Goal: Task Accomplishment & Management: Manage account settings

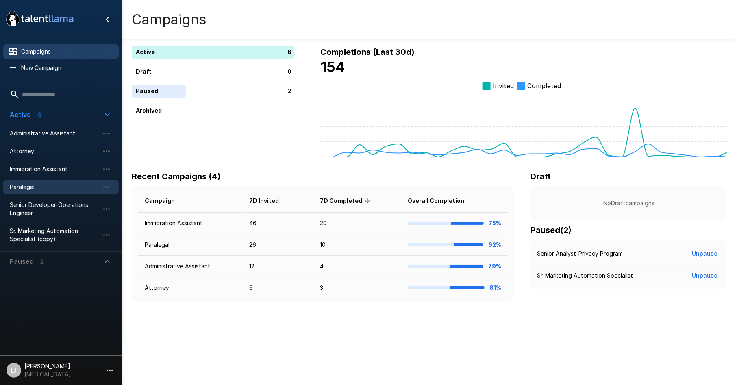
click at [52, 189] on span "Paralegal" at bounding box center [54, 187] width 89 height 8
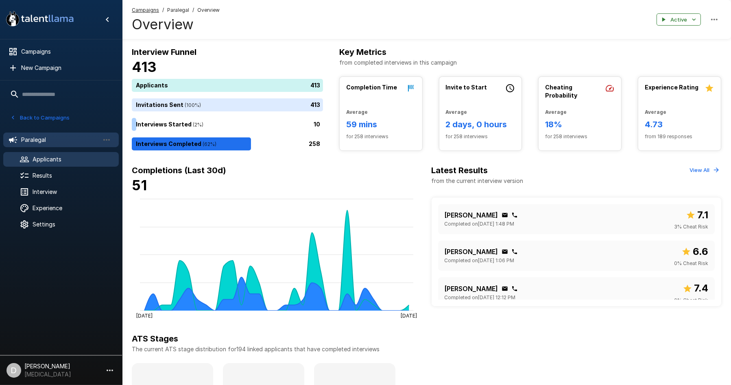
click at [60, 155] on span "Applicants" at bounding box center [73, 159] width 80 height 8
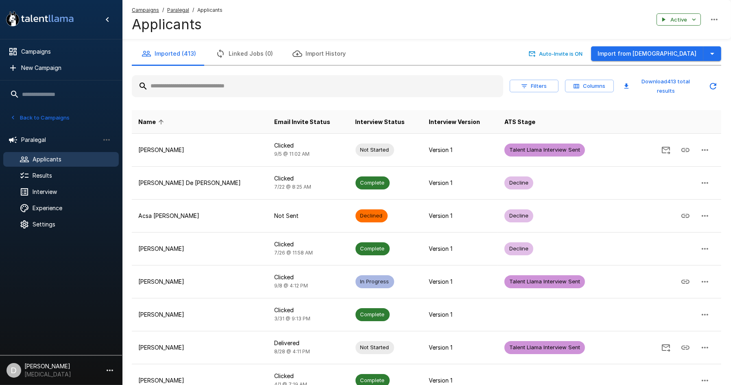
click at [242, 87] on input "text" at bounding box center [317, 86] width 371 height 15
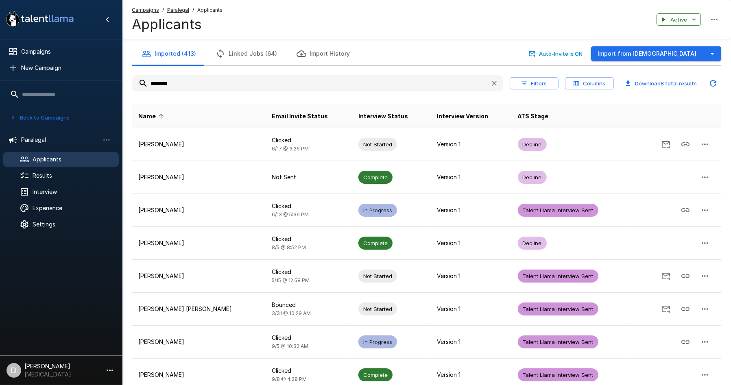
type input "********"
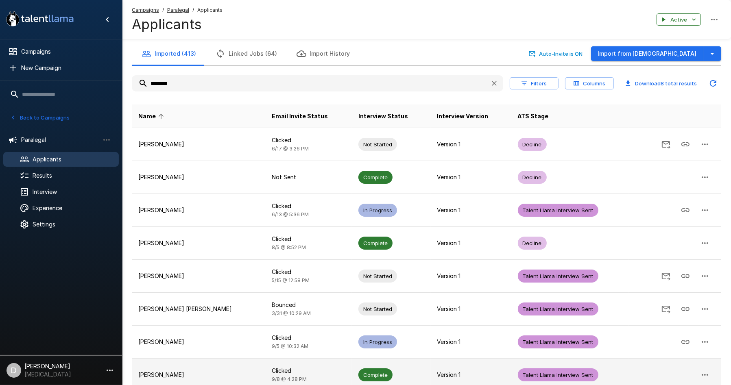
click at [193, 369] on td "[PERSON_NAME]" at bounding box center [198, 375] width 133 height 33
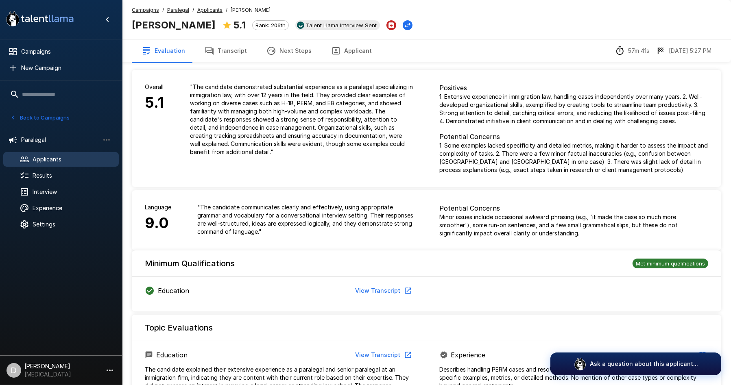
click at [291, 49] on button "Next Steps" at bounding box center [289, 50] width 65 height 23
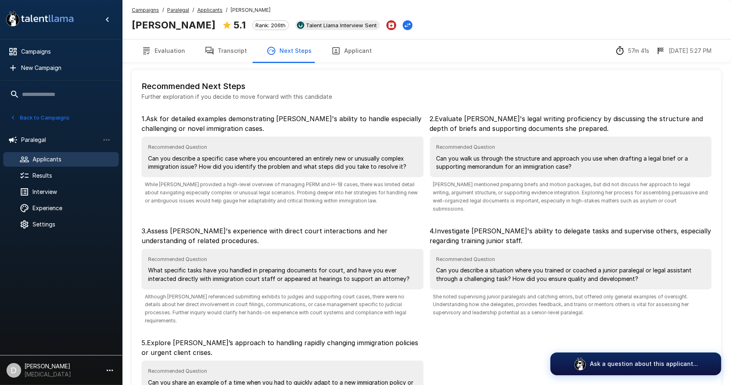
click at [229, 52] on button "Transcript" at bounding box center [226, 50] width 62 height 23
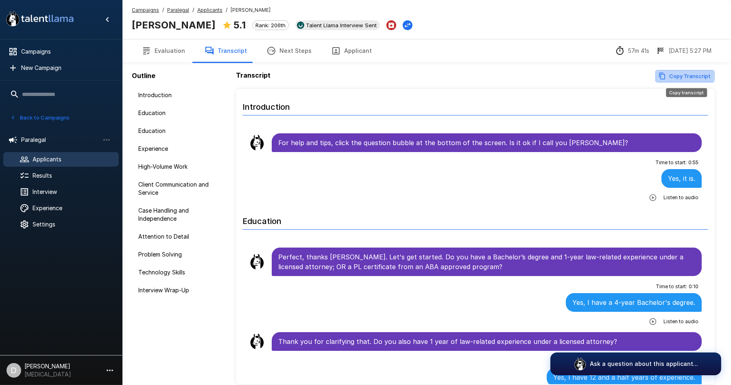
click at [674, 75] on button "Copy Transcript" at bounding box center [684, 76] width 59 height 13
click at [174, 51] on button "Evaluation" at bounding box center [163, 50] width 63 height 23
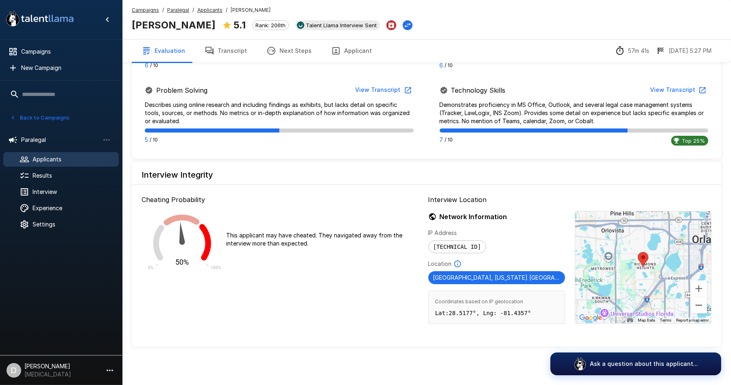
scroll to position [488, 0]
